Goal: Transaction & Acquisition: Purchase product/service

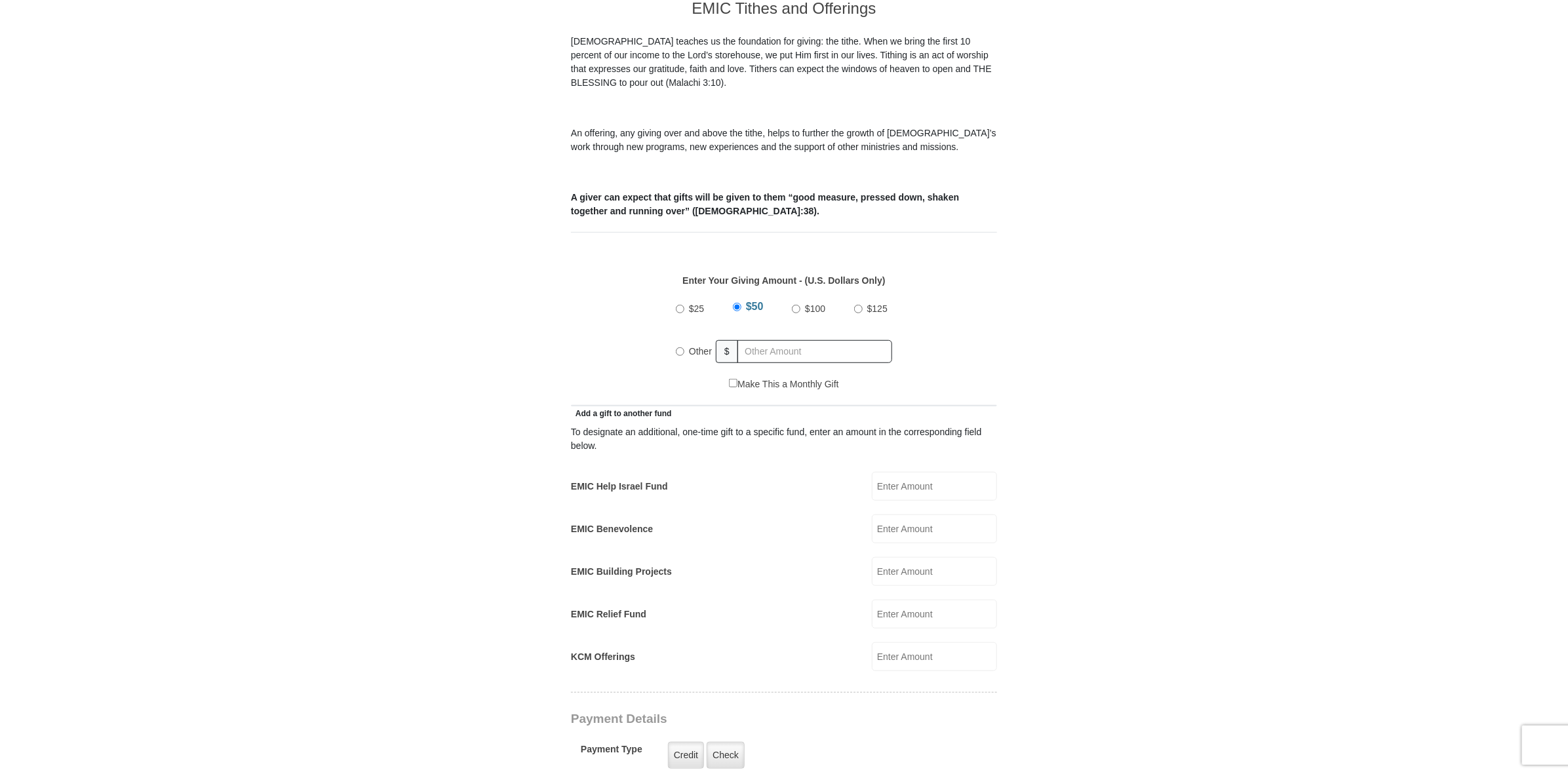
scroll to position [410, 0]
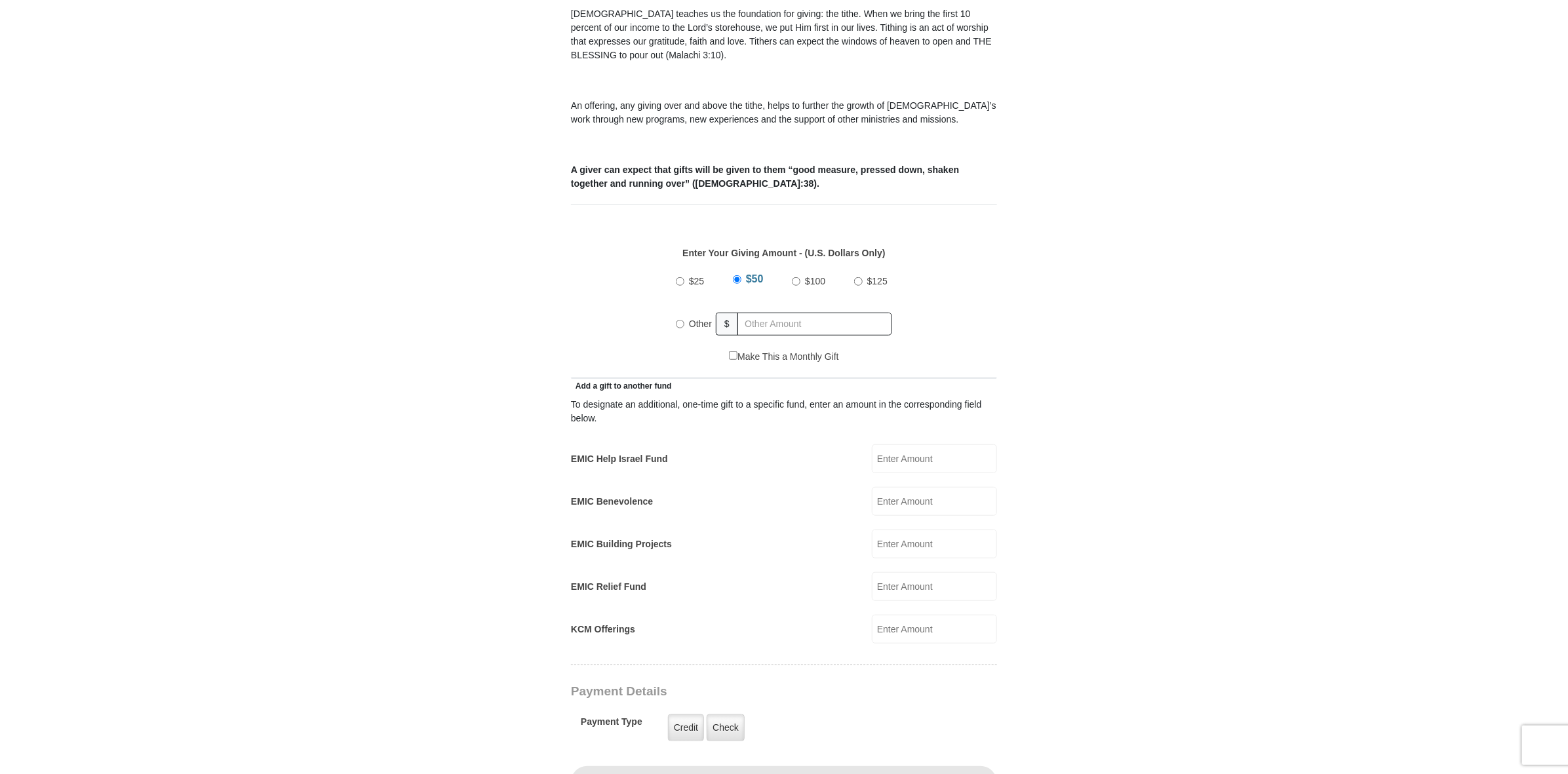
click at [683, 328] on input "Other" at bounding box center [680, 325] width 9 height 9
radio input "true"
click at [764, 336] on input "text" at bounding box center [817, 324] width 150 height 23
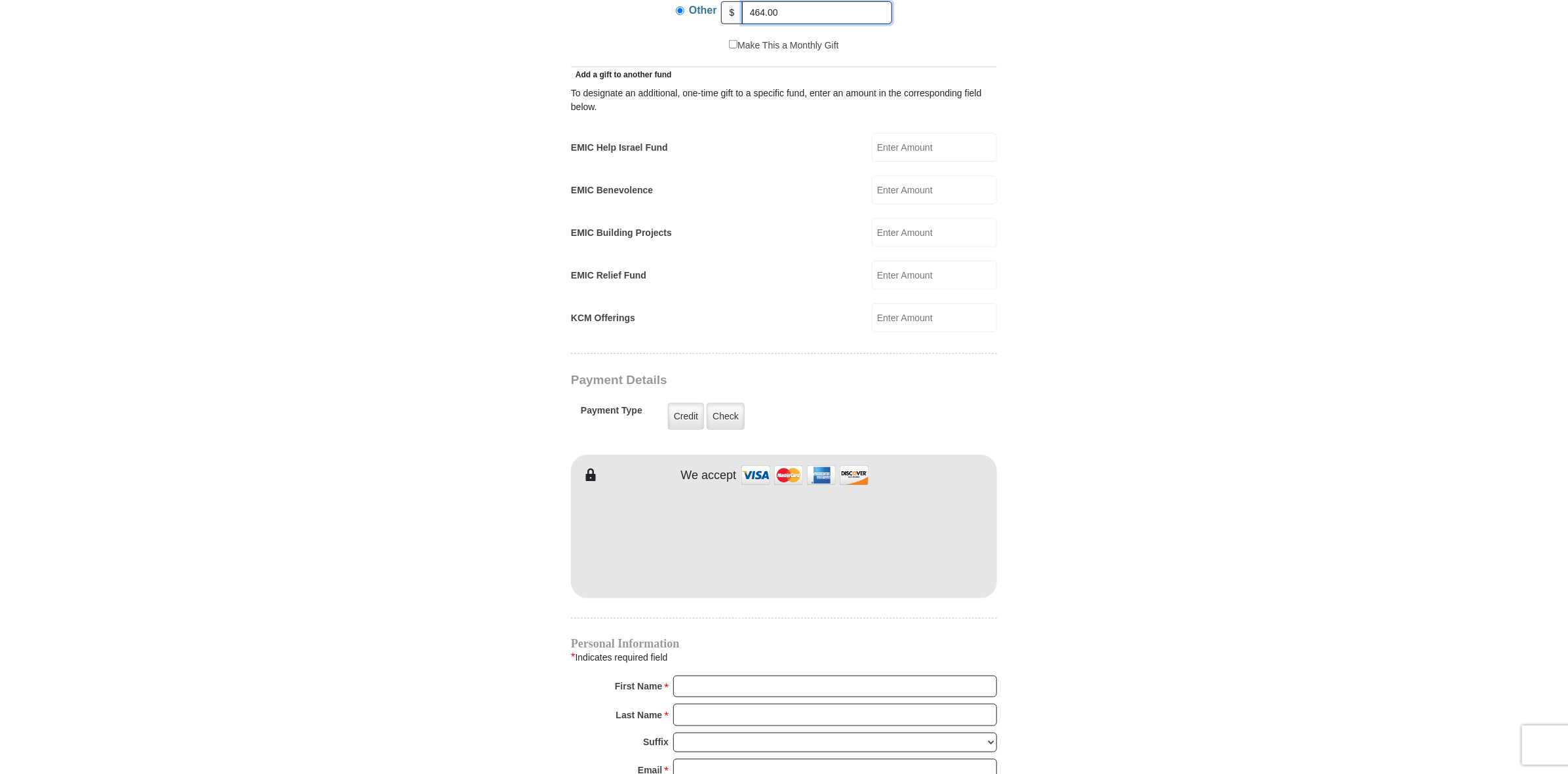
scroll to position [727, 0]
type input "464.00"
click at [705, 425] on label "Credit" at bounding box center [686, 411] width 36 height 27
click at [0, 0] on input "Credit" at bounding box center [0, 0] width 0 height 0
click at [1075, 699] on form "Eagle Mountain International Church Online Giving Because of gifts like yours, …" at bounding box center [784, 285] width 747 height 1918
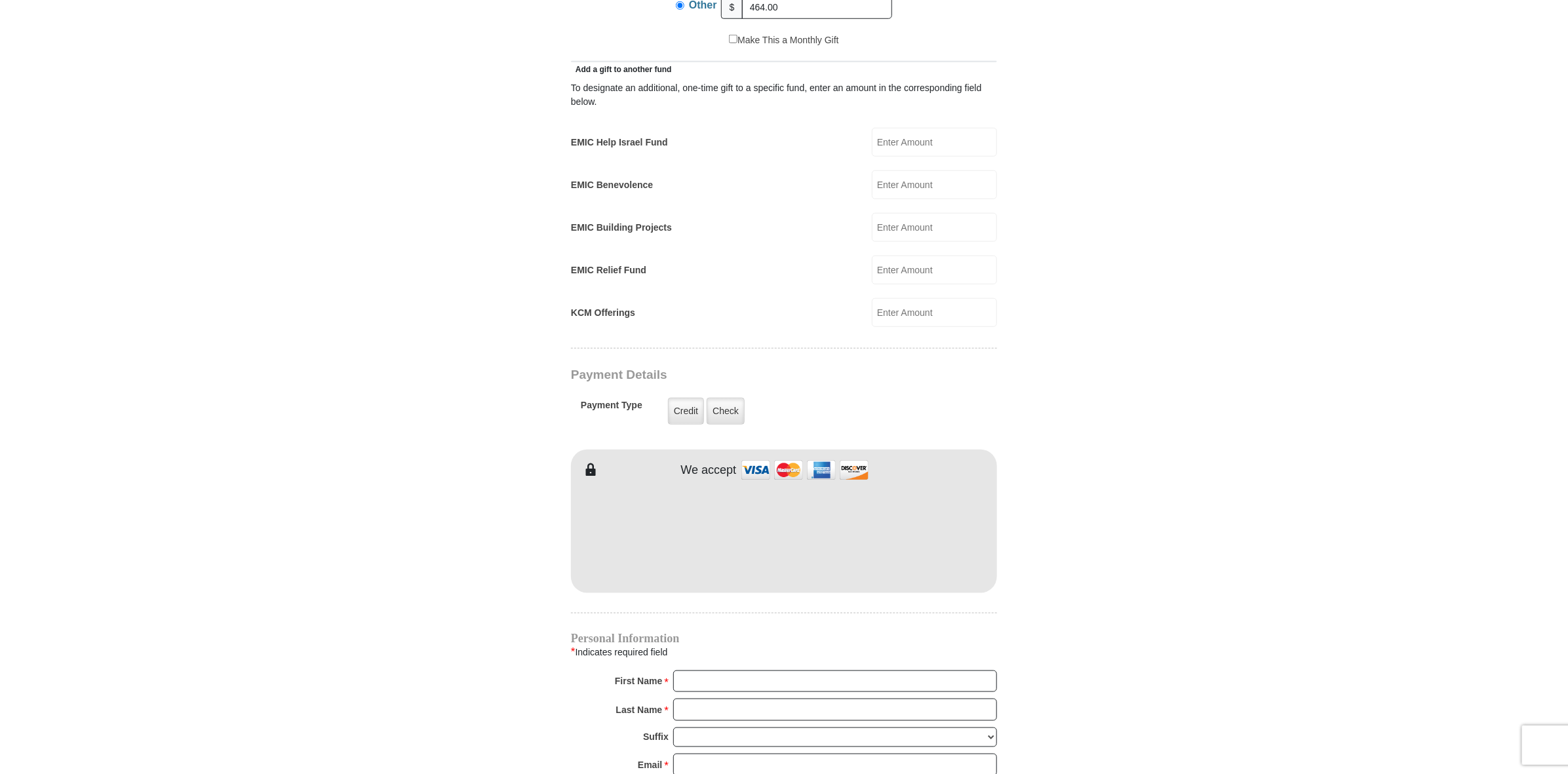
drag, startPoint x: 1568, startPoint y: 382, endPoint x: 1572, endPoint y: 449, distance: 67.1
click at [1568, 449] on html "Eagle Mountain International Church Online Giving Because of gifts like yours, …" at bounding box center [784, 463] width 1568 height 2380
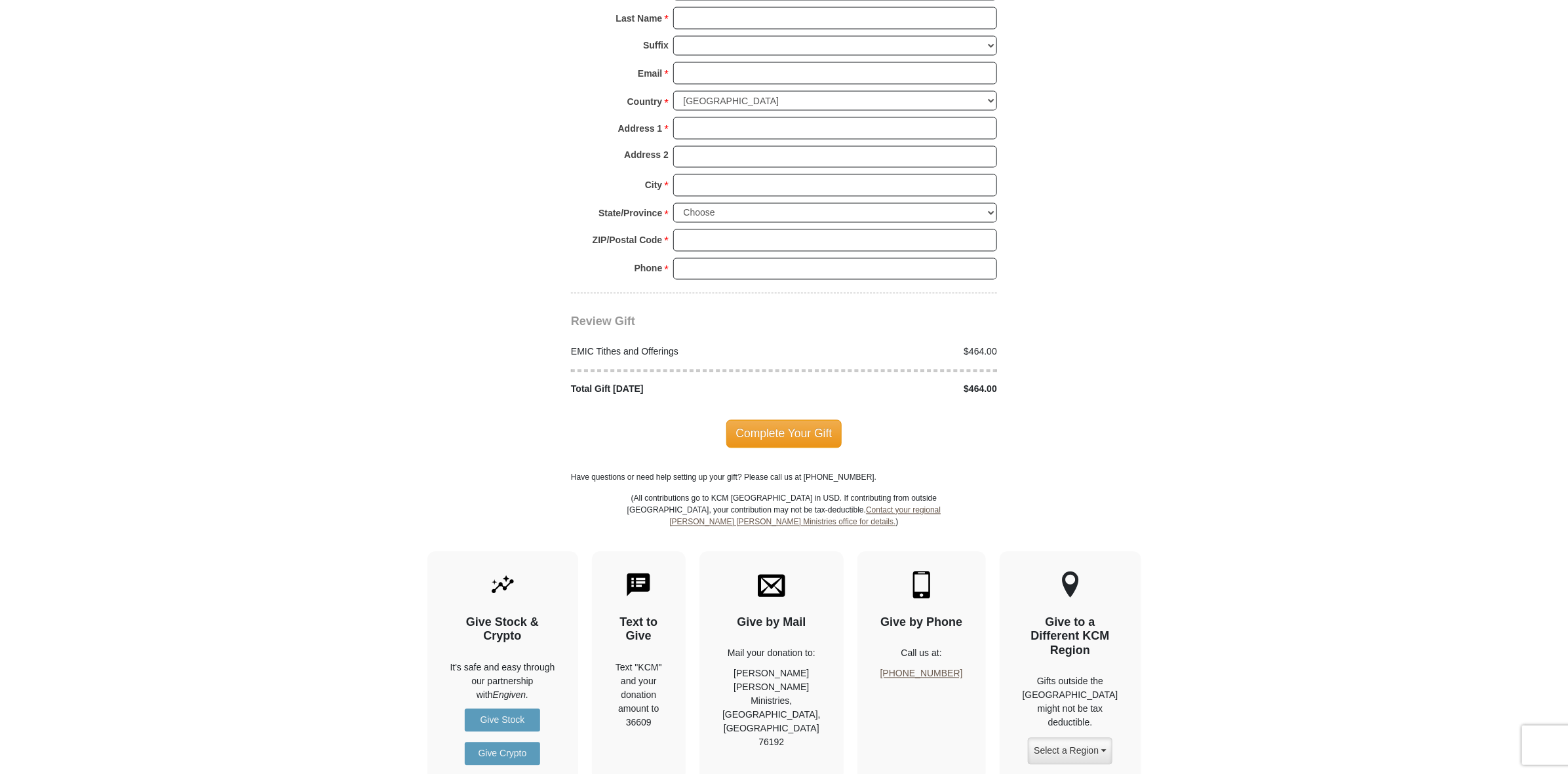
scroll to position [1420, 0]
click at [802, 107] on div "Personal Information * Indicates required field First Name * Please enter First…" at bounding box center [784, 115] width 426 height 351
type input "Lyn"
click at [731, 27] on input "Last Name *" at bounding box center [835, 16] width 324 height 22
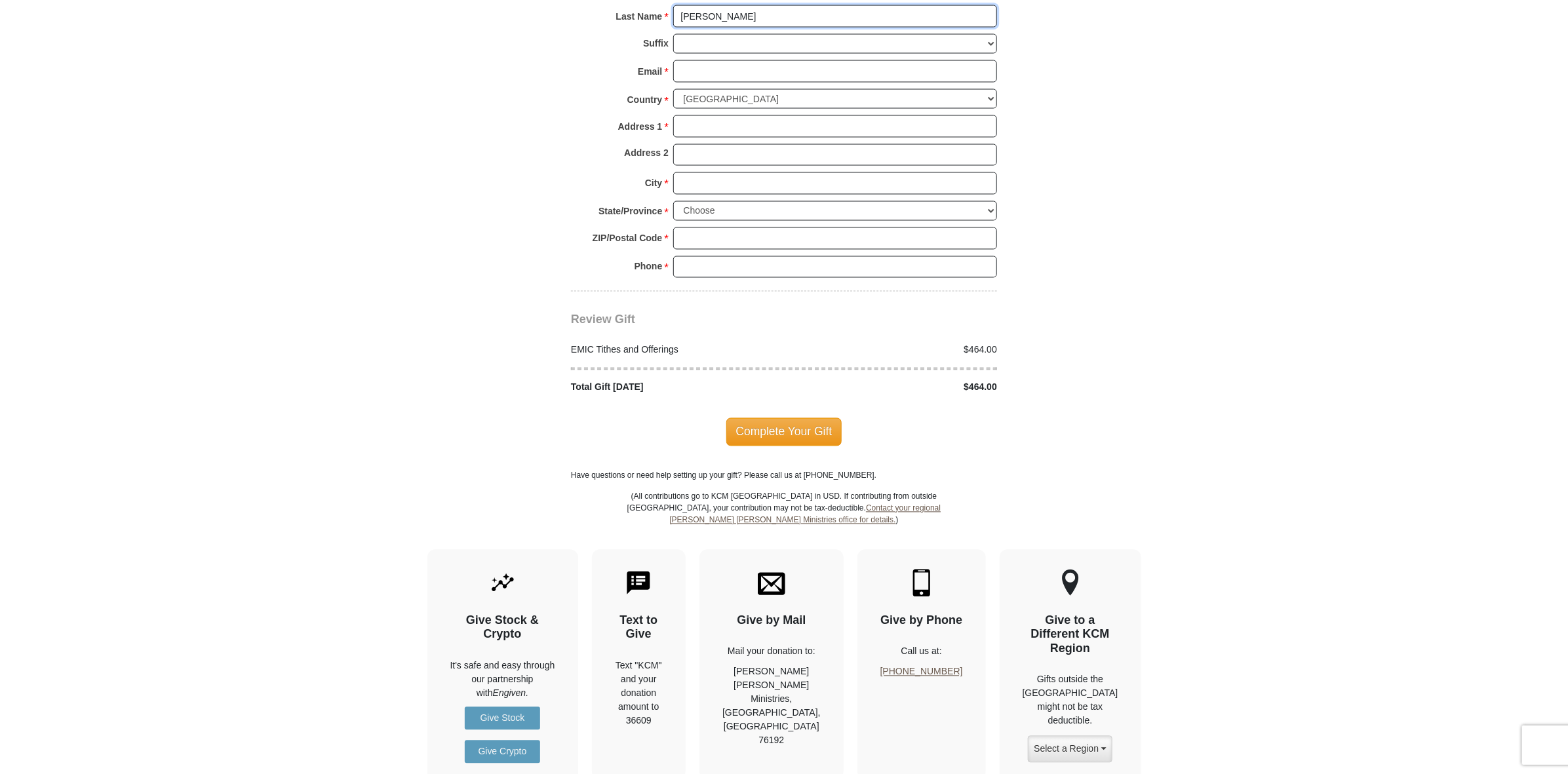
type input "Batten"
click at [713, 83] on input "Email *" at bounding box center [835, 72] width 324 height 22
type input "lynbaten@comcast.net"
click at [705, 138] on input "Address 1 *" at bounding box center [835, 126] width 324 height 22
type input "13902 Kimberly Circle"
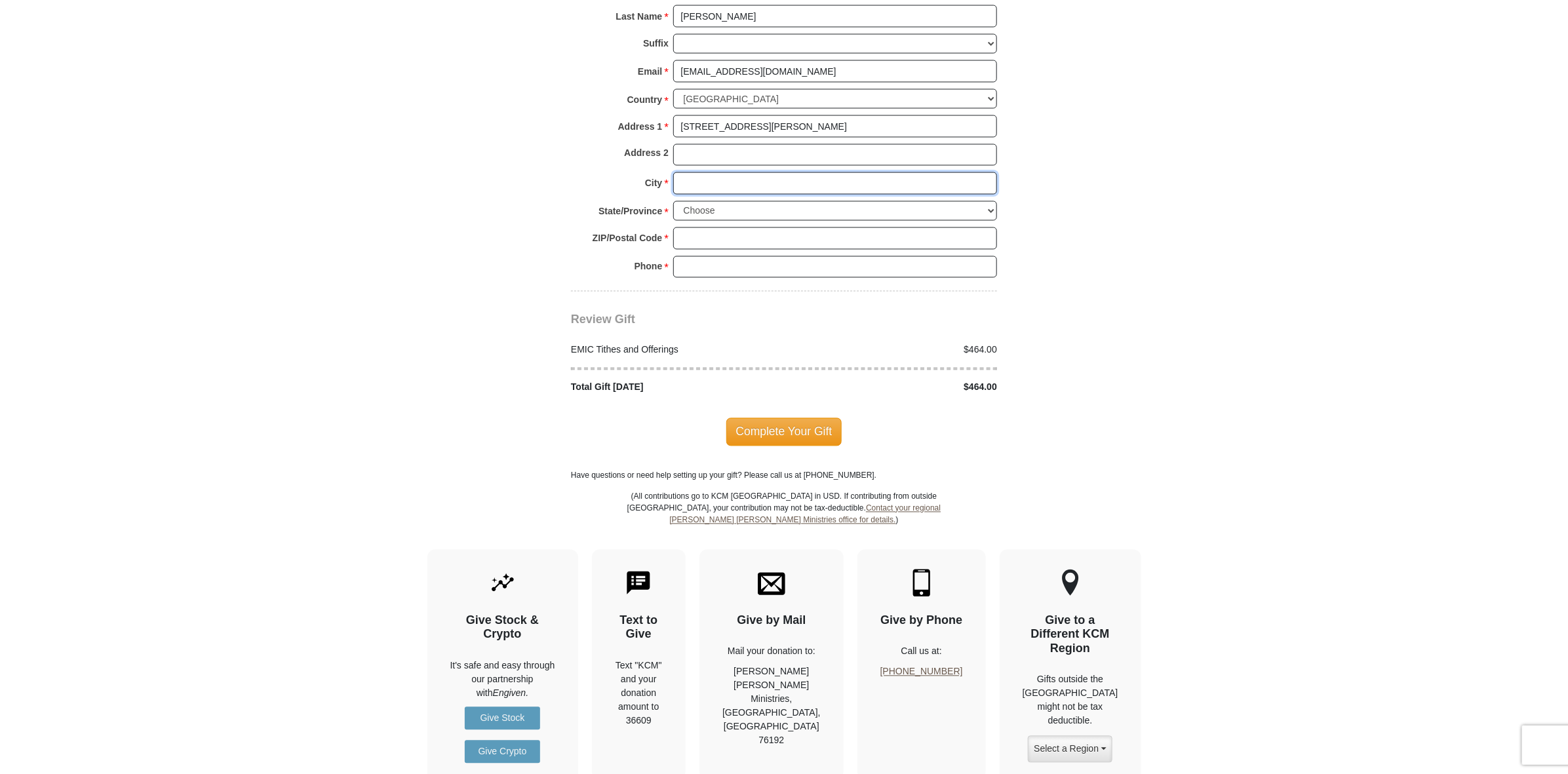
click at [703, 194] on input "City *" at bounding box center [835, 183] width 324 height 22
type input "Rogers"
click at [988, 222] on select "Choose Alabama Alaska American Samoa Arizona Arkansas Armed Forces Americas Arm…" at bounding box center [835, 211] width 324 height 20
select select "MN"
click at [673, 222] on select "Choose Alabama Alaska American Samoa Arizona Arkansas Armed Forces Americas Arm…" at bounding box center [835, 211] width 324 height 20
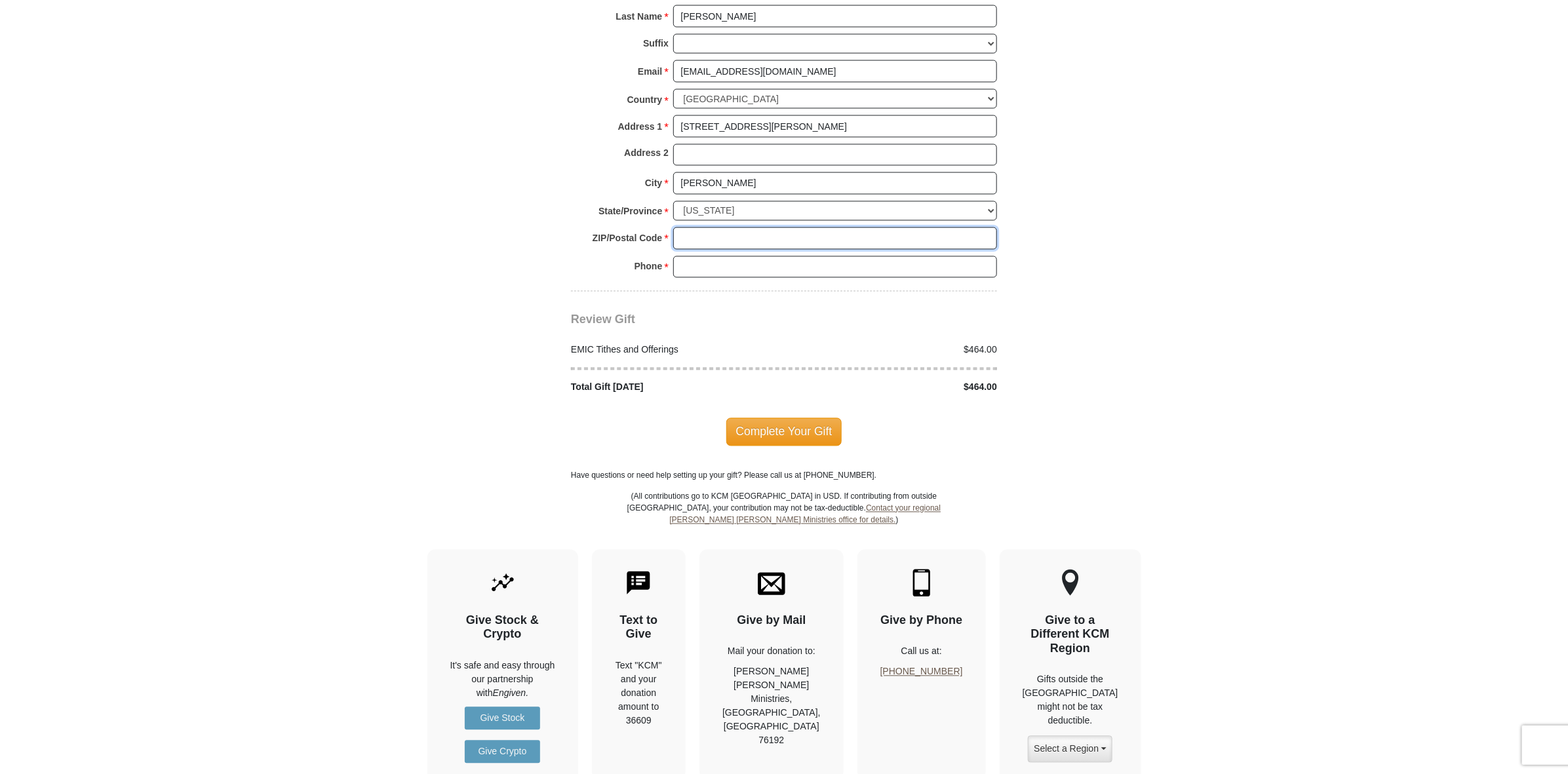
click at [841, 250] on input "ZIP/Postal Code *" at bounding box center [835, 239] width 324 height 22
type input "55374"
click at [746, 279] on input "Phone * *" at bounding box center [835, 268] width 324 height 22
type input "7632429101"
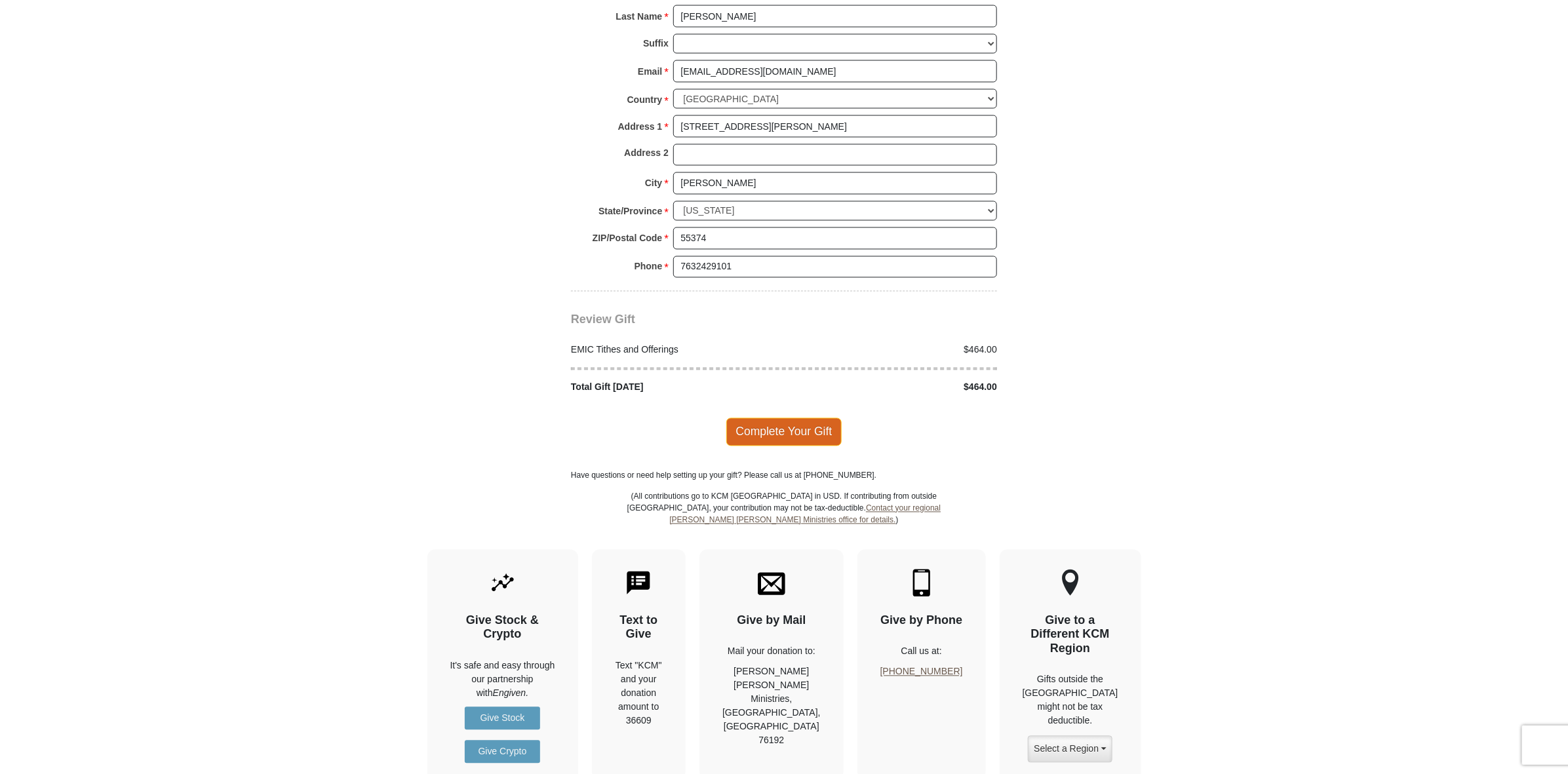
click at [827, 446] on span "Complete Your Gift" at bounding box center [784, 432] width 116 height 27
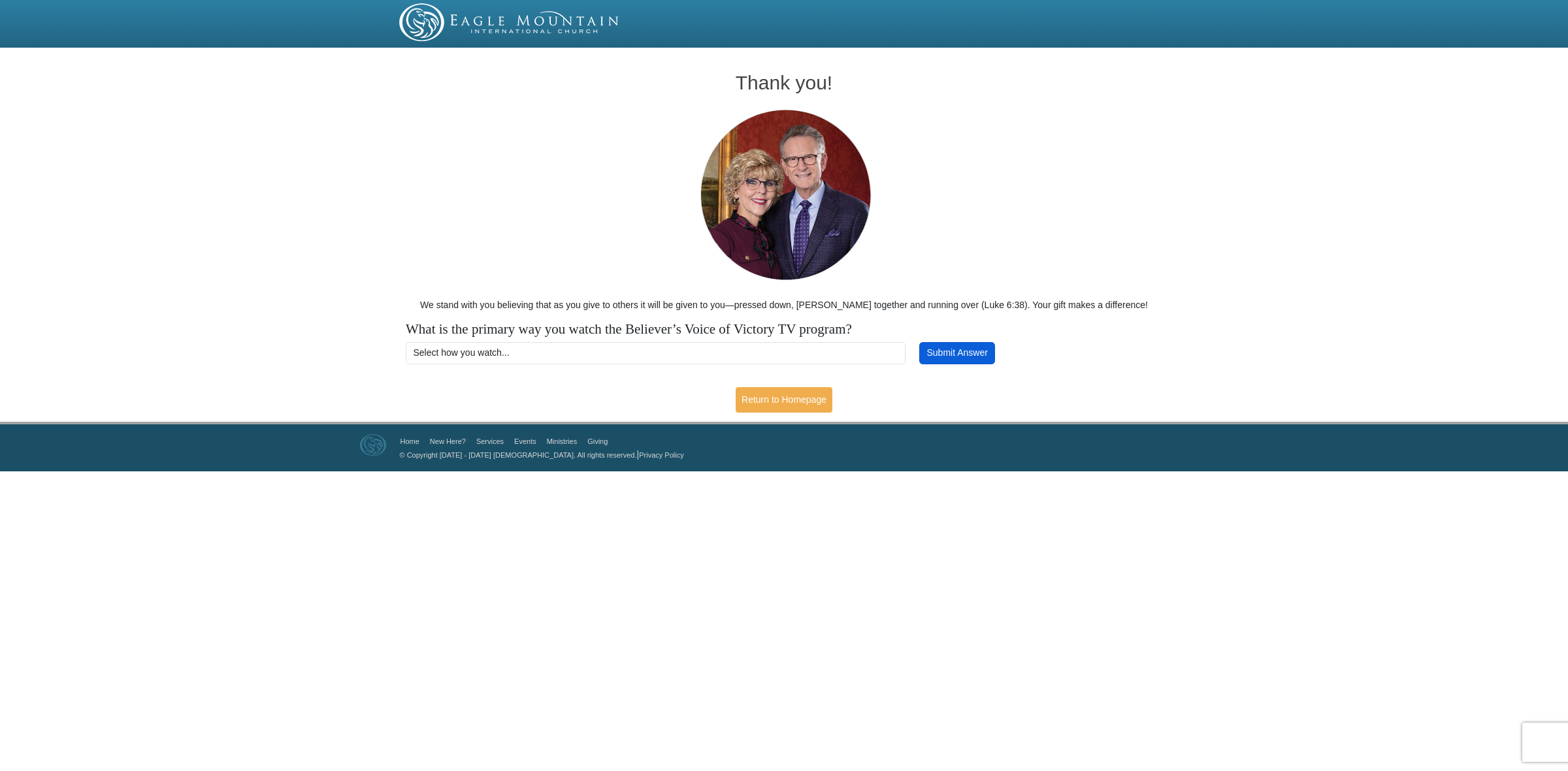
click at [956, 365] on button "Submit Answer" at bounding box center [957, 353] width 76 height 22
click at [884, 365] on select "Select how you watch... Daystar Morning Daystar Evening [DOMAIN_NAME] [DOMAIN_N…" at bounding box center [655, 353] width 499 height 22
click at [1128, 406] on div "Thank you! We stand with you believing that as you give to others it will be gi…" at bounding box center [784, 237] width 1568 height 370
